Goal: Task Accomplishment & Management: Complete application form

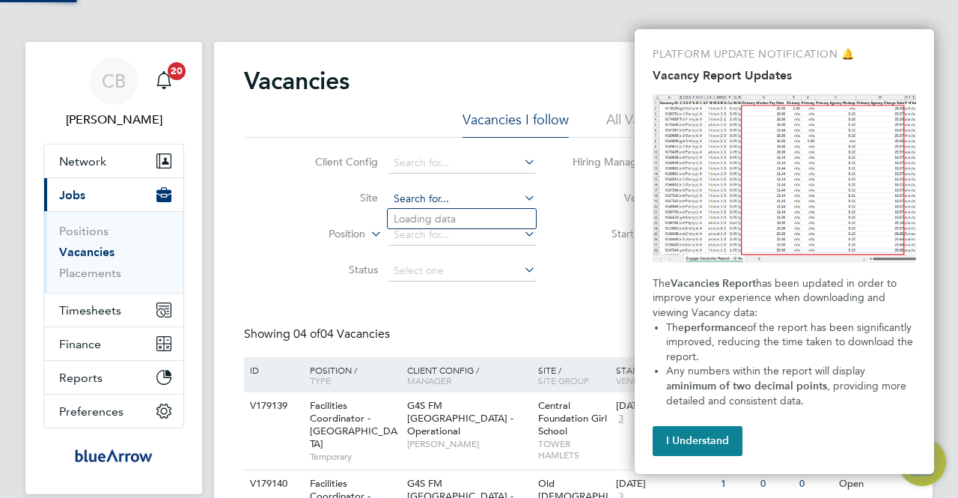
click at [439, 192] on input at bounding box center [461, 199] width 147 height 21
click at [462, 215] on li "Olg a Primary School" at bounding box center [462, 219] width 148 height 20
type input "[PERSON_NAME][GEOGRAPHIC_DATA]"
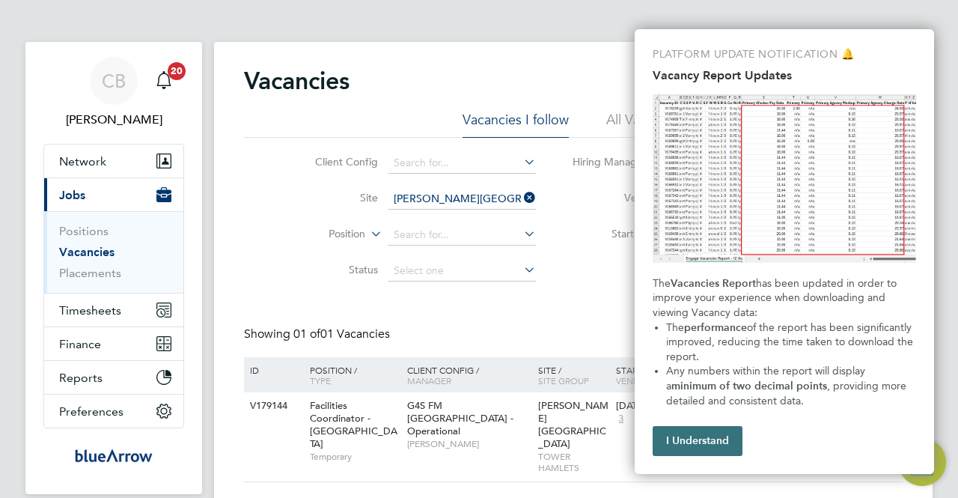
click at [702, 427] on button "I Understand" at bounding box center [697, 441] width 90 height 30
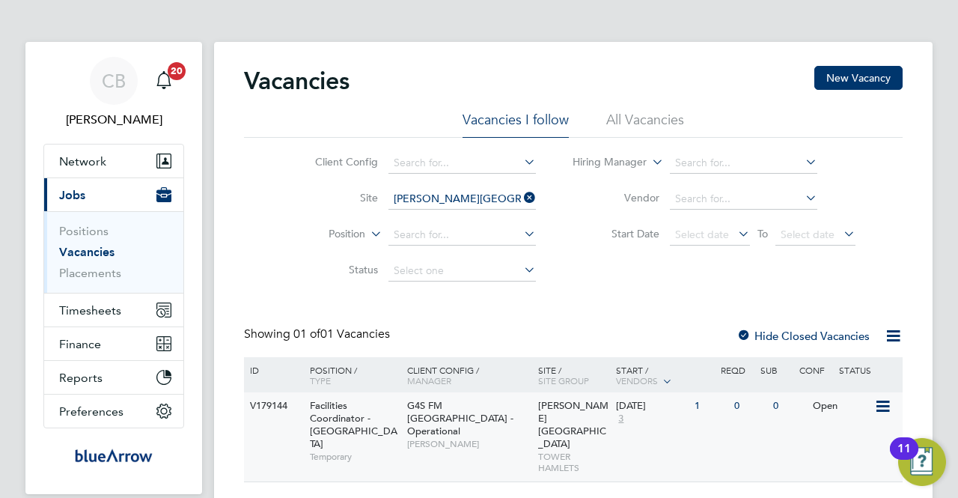
click at [367, 415] on span "Facilities Coordinator - [GEOGRAPHIC_DATA]" at bounding box center [354, 424] width 88 height 51
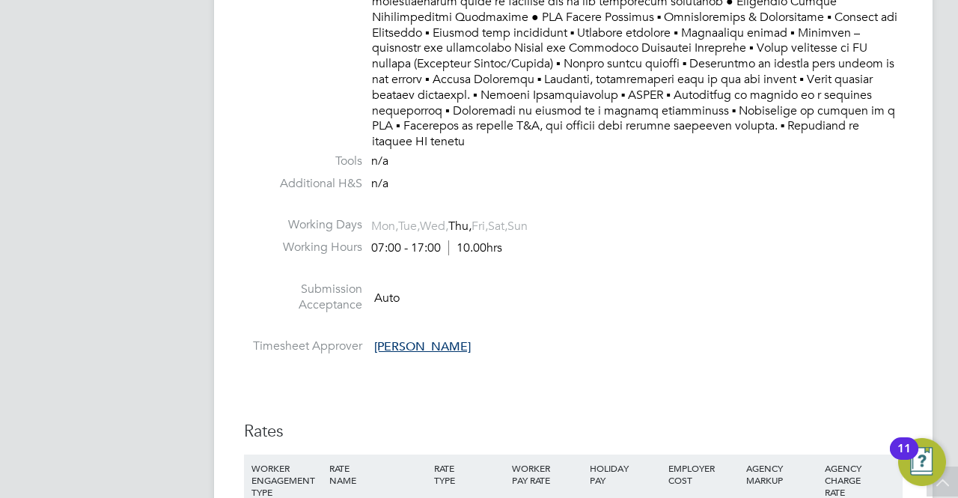
scroll to position [2843, 0]
